Goal: Check status: Check status

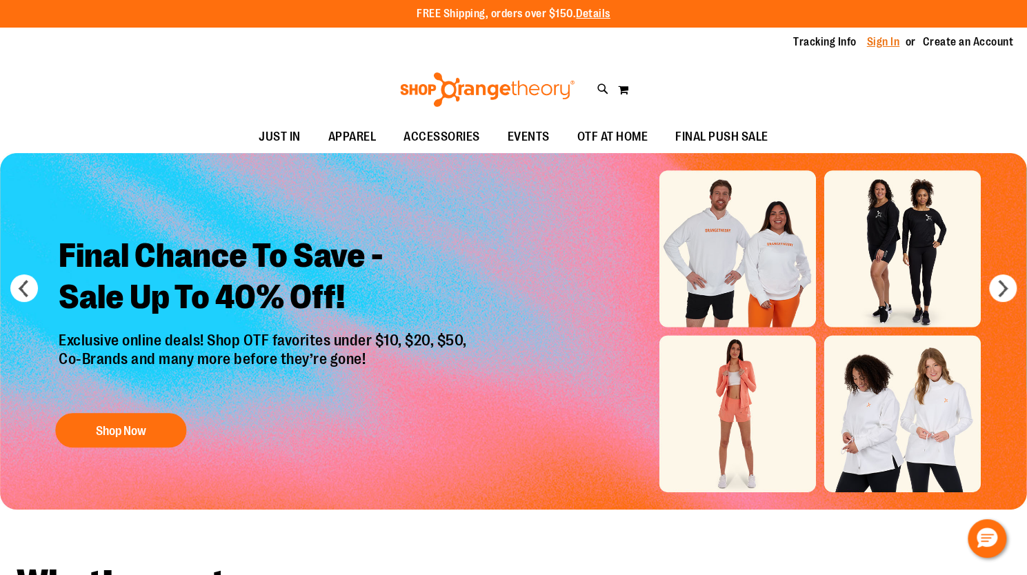
click at [879, 43] on link "Sign In" at bounding box center [883, 41] width 33 height 15
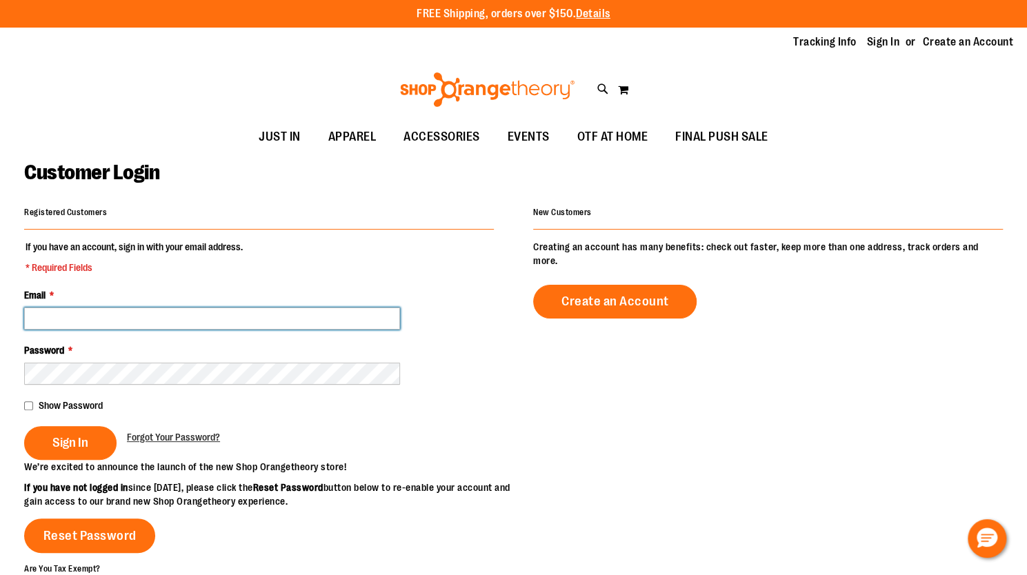
click at [137, 319] on input "Email *" at bounding box center [212, 319] width 376 height 22
type input "**********"
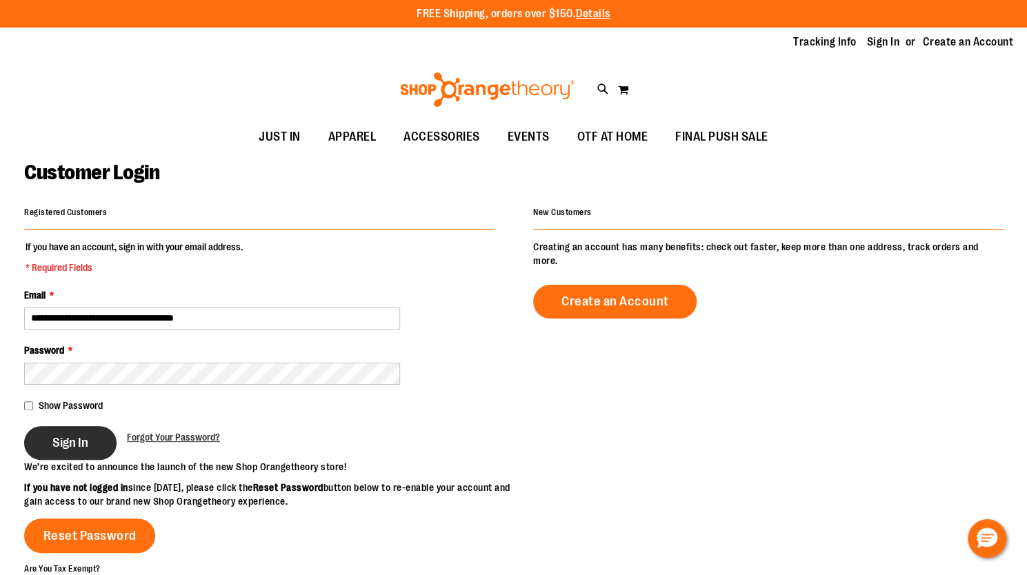
click at [51, 440] on button "Sign In" at bounding box center [70, 443] width 92 height 34
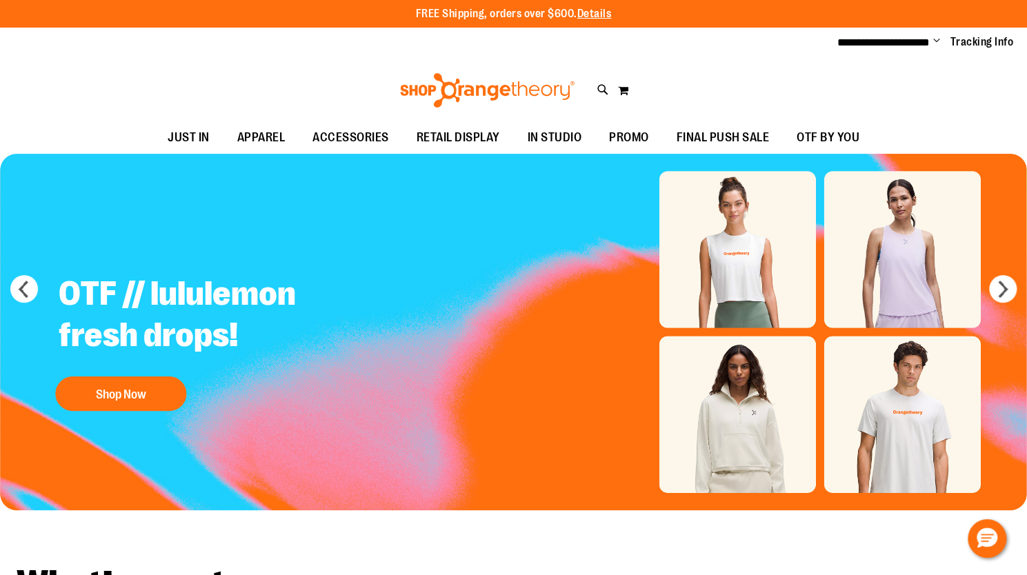
click at [938, 39] on span "Change" at bounding box center [937, 41] width 7 height 13
click at [849, 66] on link "My Account" at bounding box center [887, 67] width 121 height 26
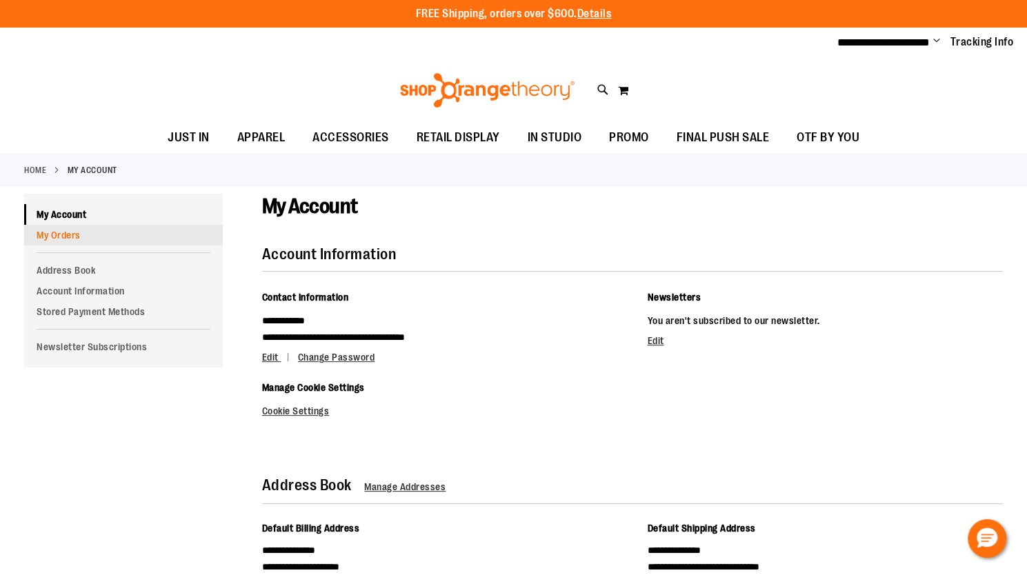
click at [68, 233] on link "My Orders" at bounding box center [123, 235] width 199 height 21
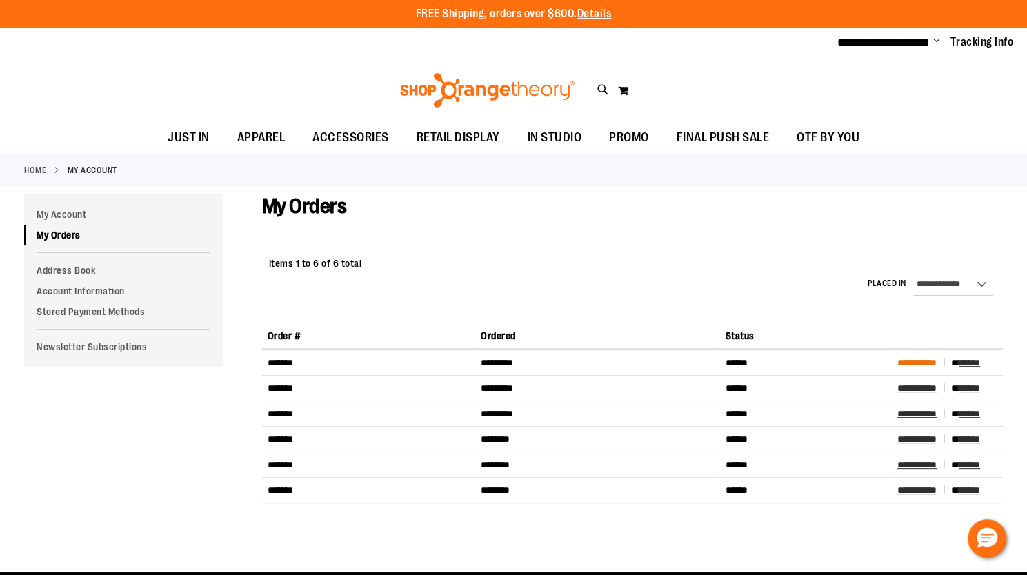
click at [923, 359] on span "**********" at bounding box center [917, 363] width 39 height 10
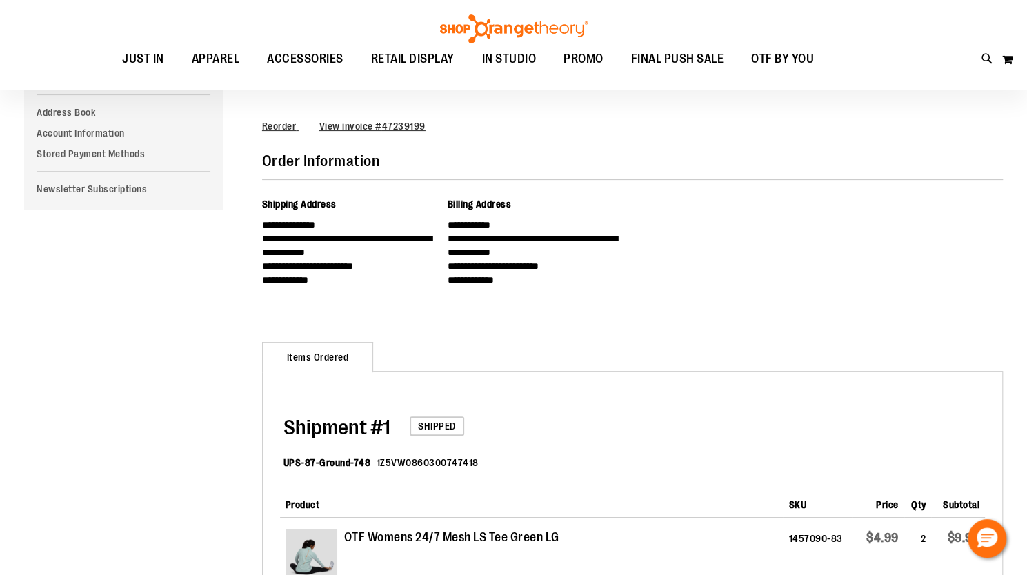
scroll to position [138, 0]
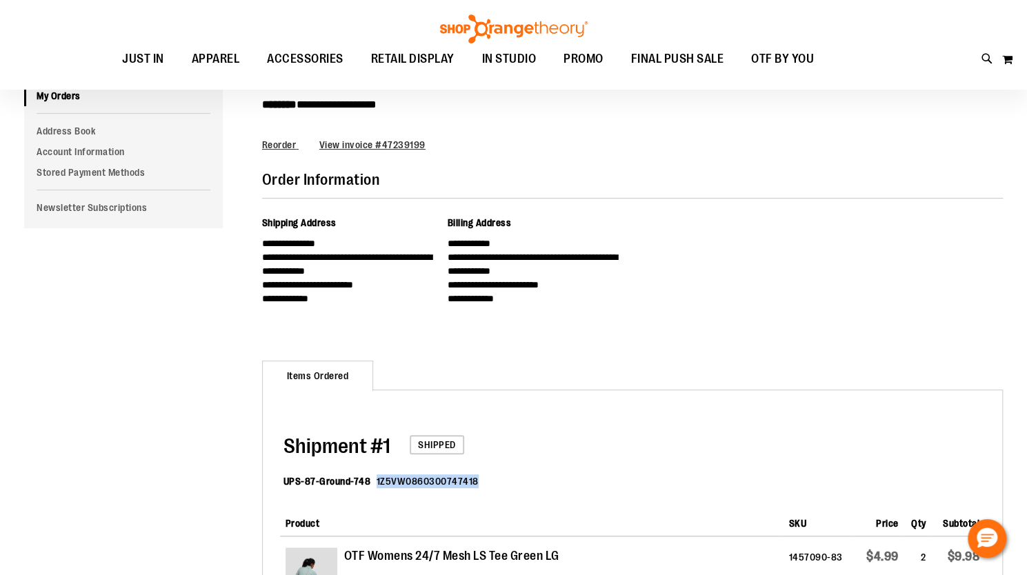
drag, startPoint x: 477, startPoint y: 478, endPoint x: 376, endPoint y: 486, distance: 101.1
click at [376, 486] on dl "UPS-87-Ground-748 1Z5VW0860300747418" at bounding box center [635, 483] width 702 height 45
click at [367, 486] on div at bounding box center [367, 486] width 0 height 0
click at [377, 490] on dl "UPS-87-Ground-748 1Z5VW0860300747418" at bounding box center [635, 483] width 702 height 45
click at [382, 480] on dd "1Z5VW0860300747418" at bounding box center [428, 482] width 102 height 14
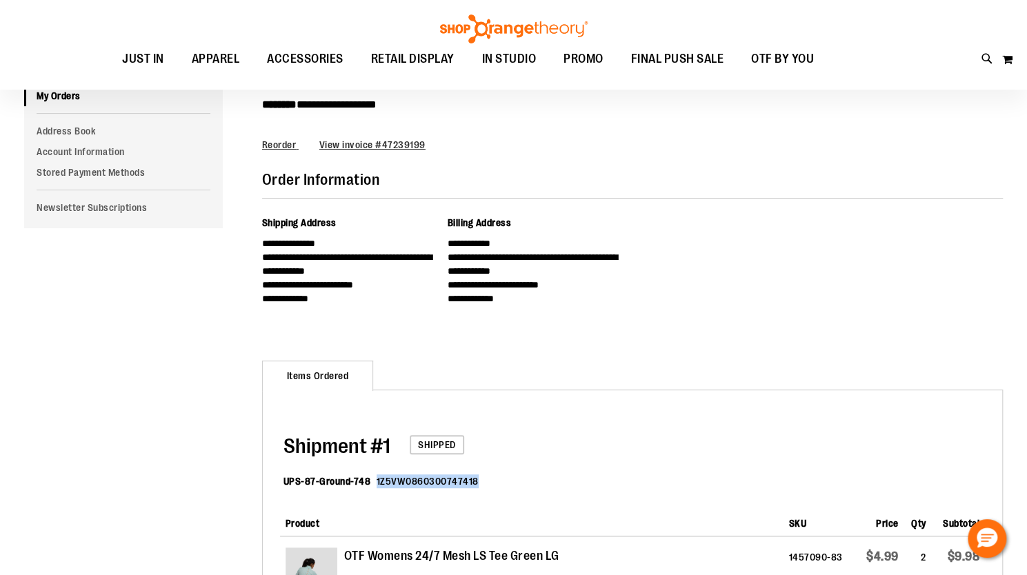
click at [382, 480] on dd "1Z5VW0860300747418" at bounding box center [428, 482] width 102 height 14
copy dd "1Z5VW0860300747418"
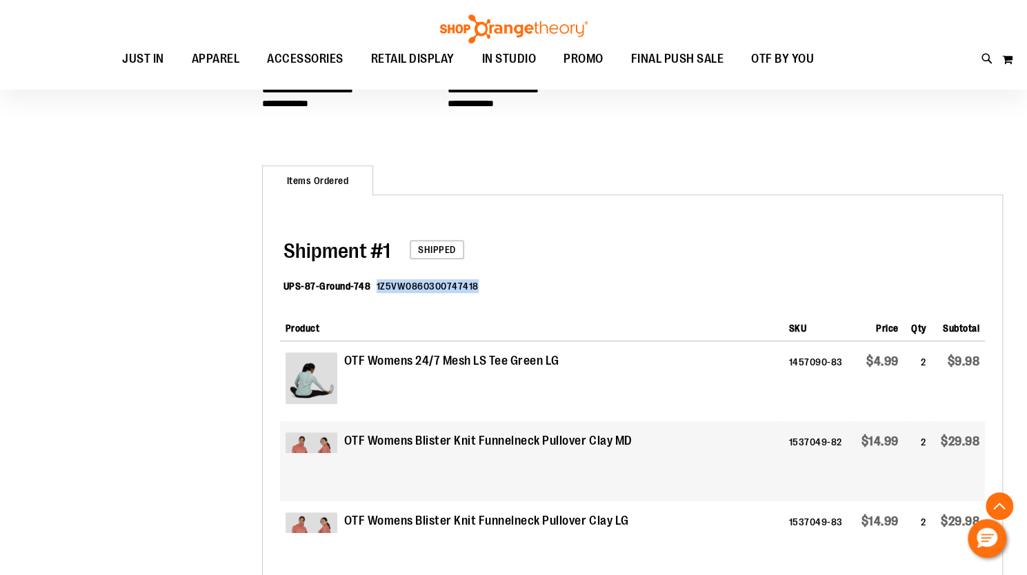
scroll to position [345, 0]
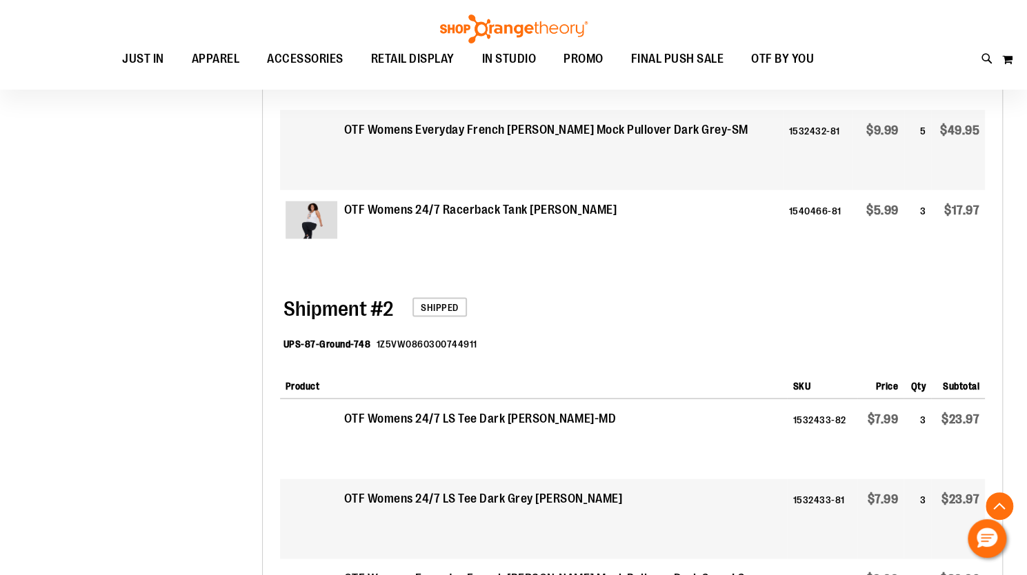
scroll to position [1449, 0]
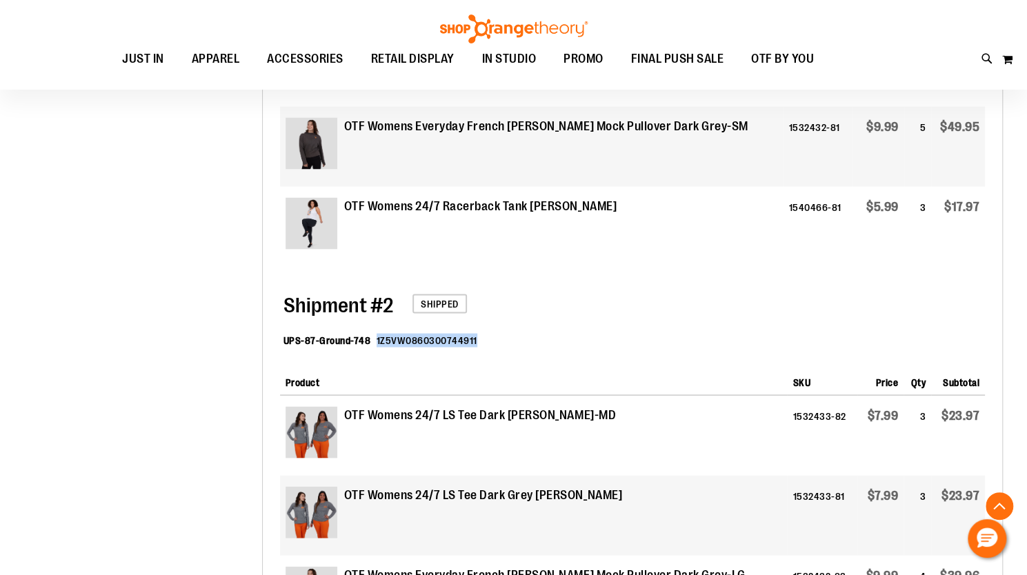
drag, startPoint x: 373, startPoint y: 339, endPoint x: 463, endPoint y: 349, distance: 90.9
click at [463, 349] on dl "UPS-87-Ground-748 1Z5VW0860300744911" at bounding box center [635, 341] width 702 height 45
copy dd "1Z5VW0860300744911"
click at [84, 346] on div "**********" at bounding box center [513, 329] width 979 height 3170
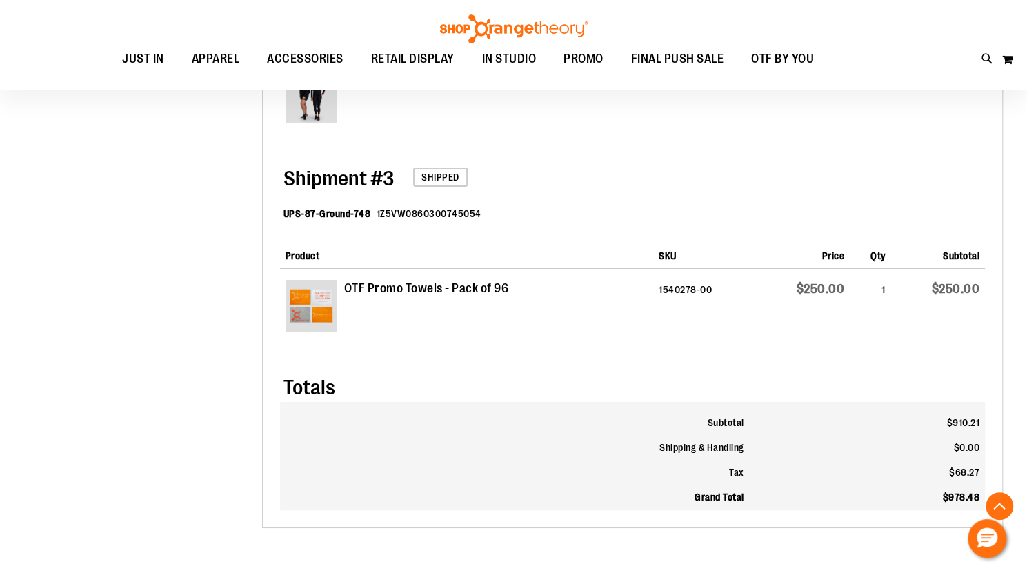
scroll to position [2622, 0]
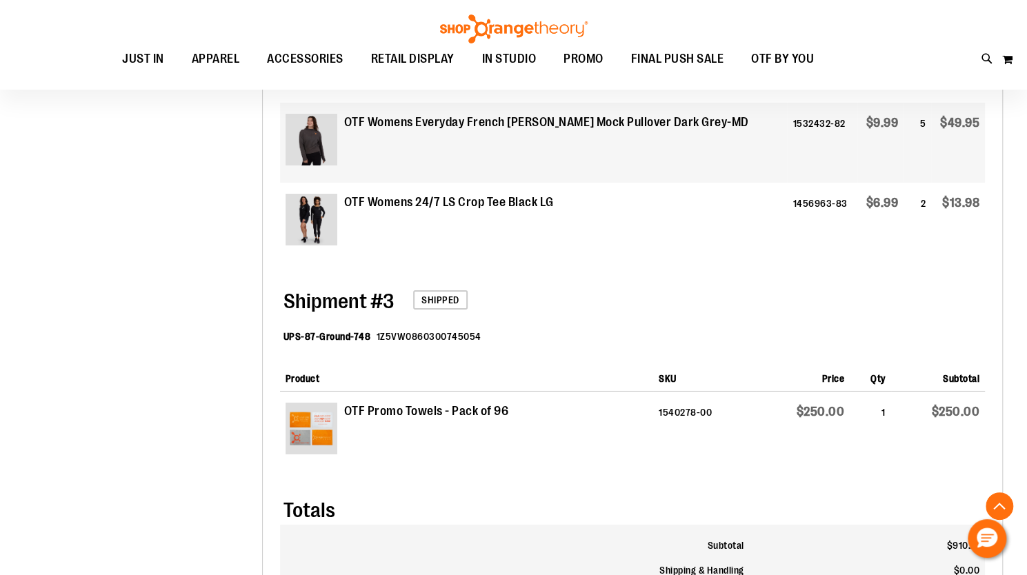
click at [428, 338] on dd "1Z5VW0860300745054" at bounding box center [429, 337] width 105 height 14
copy dd "1Z5VW0860300745054"
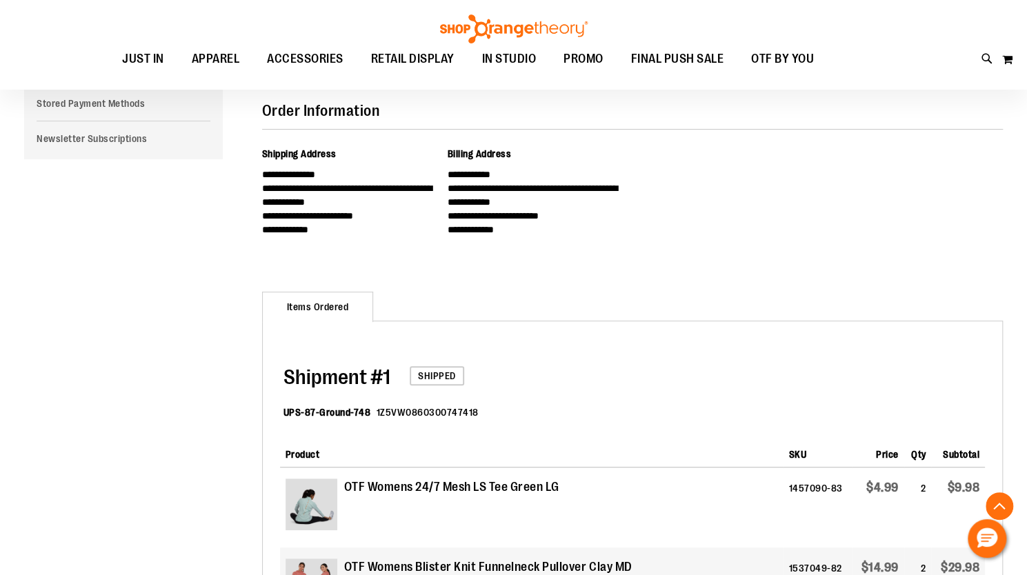
scroll to position [207, 0]
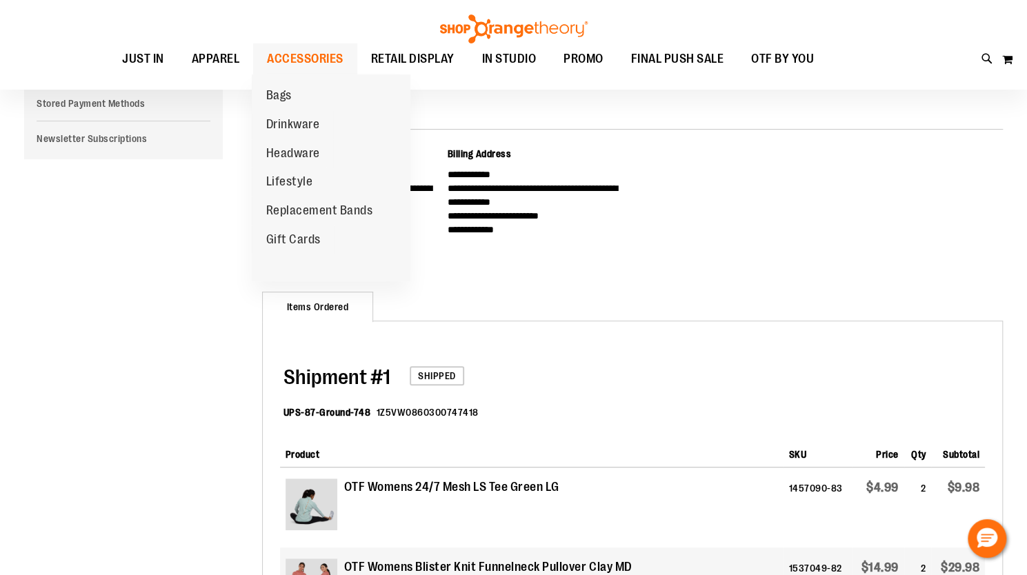
click at [316, 55] on span "ACCESSORIES" at bounding box center [305, 58] width 77 height 31
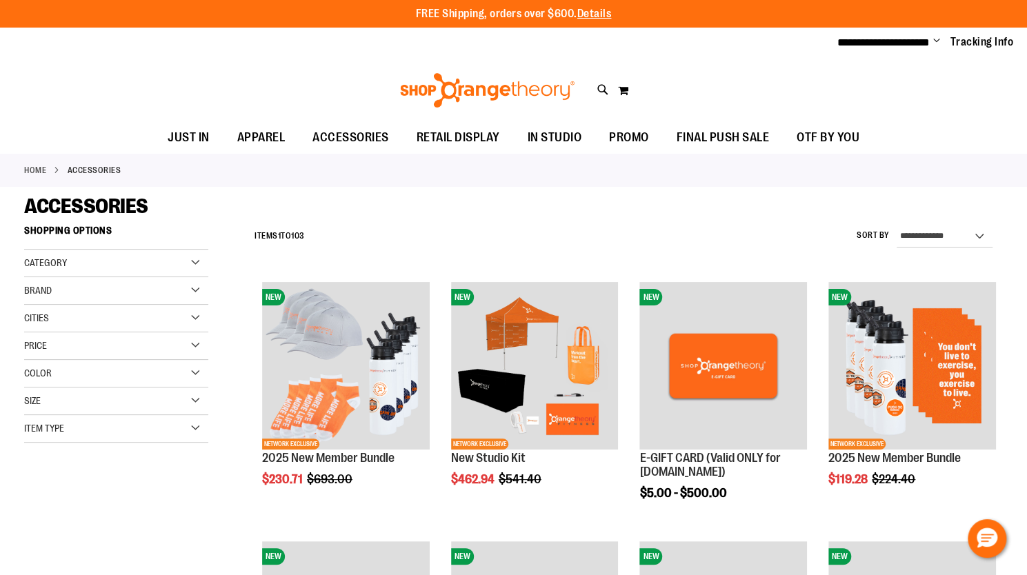
click at [937, 41] on span "Change" at bounding box center [937, 41] width 7 height 13
click at [876, 92] on link "Sign Out" at bounding box center [887, 93] width 121 height 26
